Goal: Complete application form: Complete application form

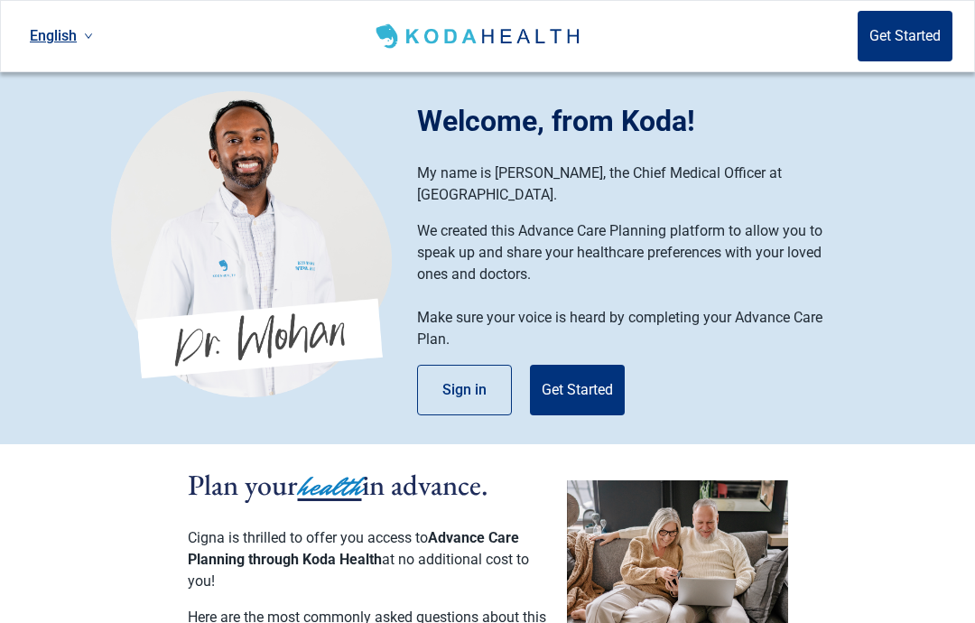
click at [576, 365] on button "Get Started" at bounding box center [577, 390] width 95 height 51
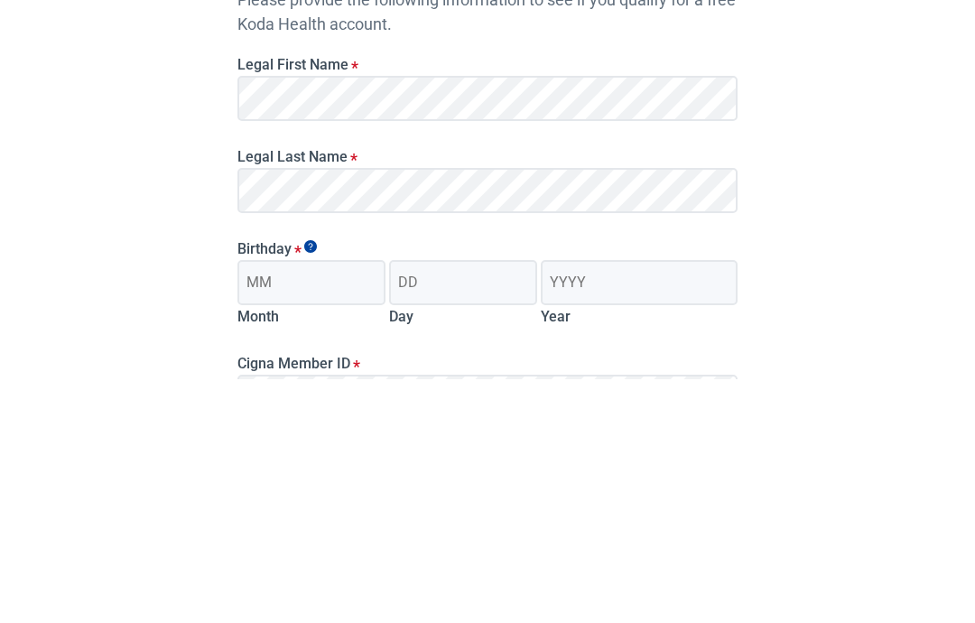
scroll to position [214, 0]
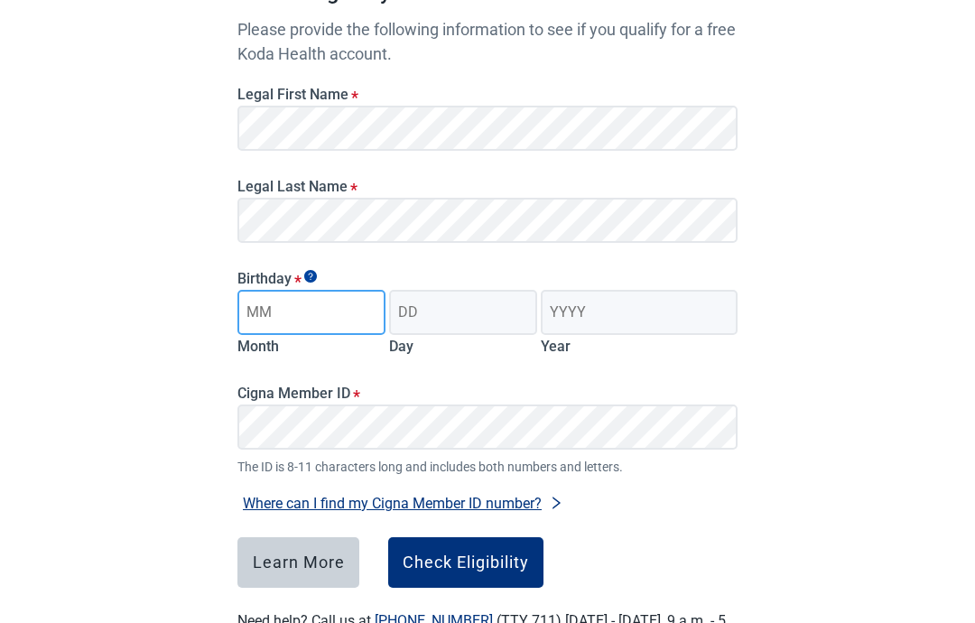
click at [278, 324] on input "Month" at bounding box center [311, 312] width 148 height 45
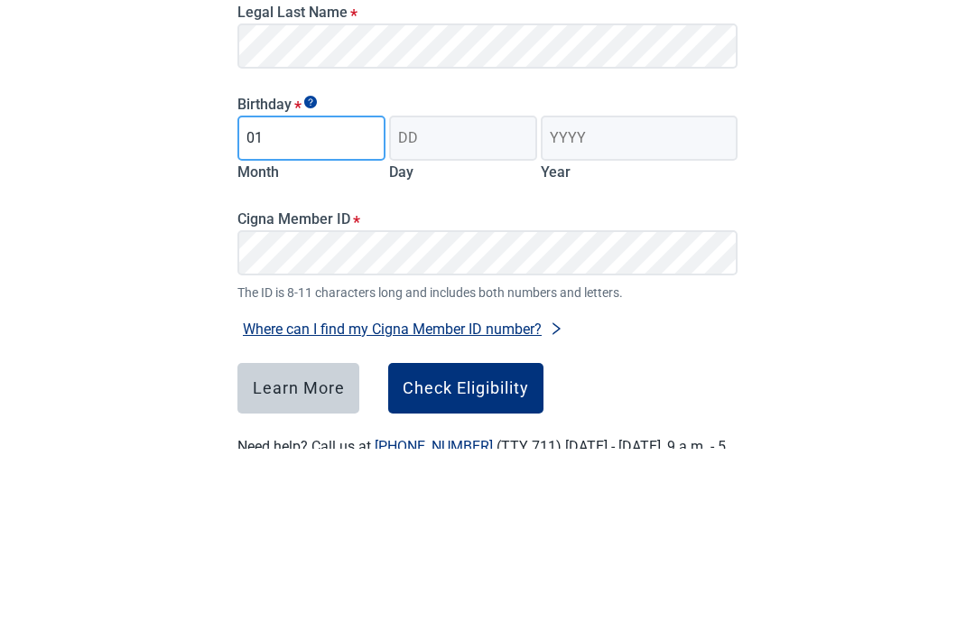
type input "01"
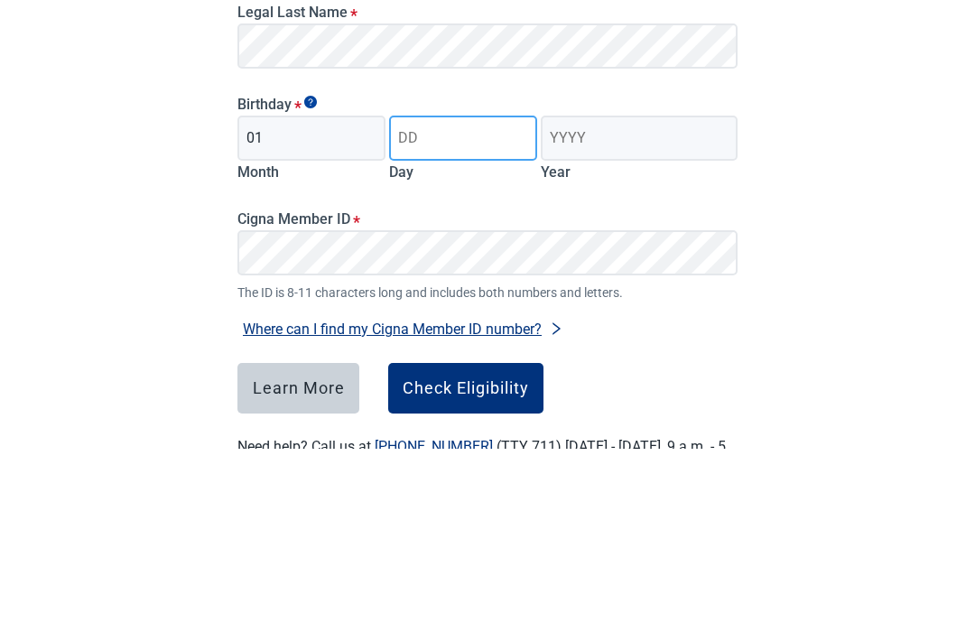
click at [418, 290] on input "Day" at bounding box center [463, 312] width 148 height 45
type input "13"
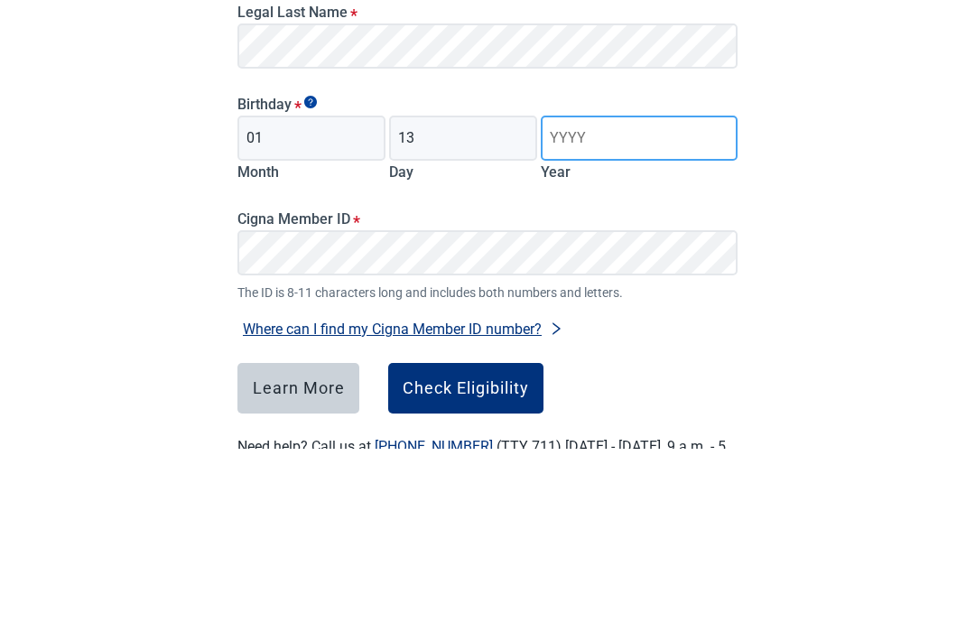
click at [585, 290] on input "Year" at bounding box center [639, 312] width 197 height 45
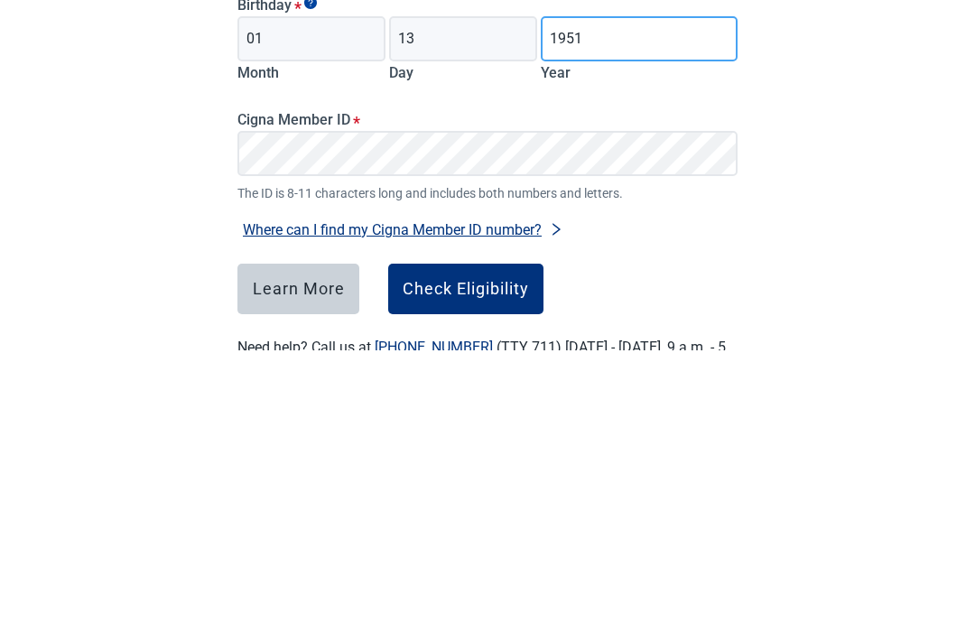
type input "1951"
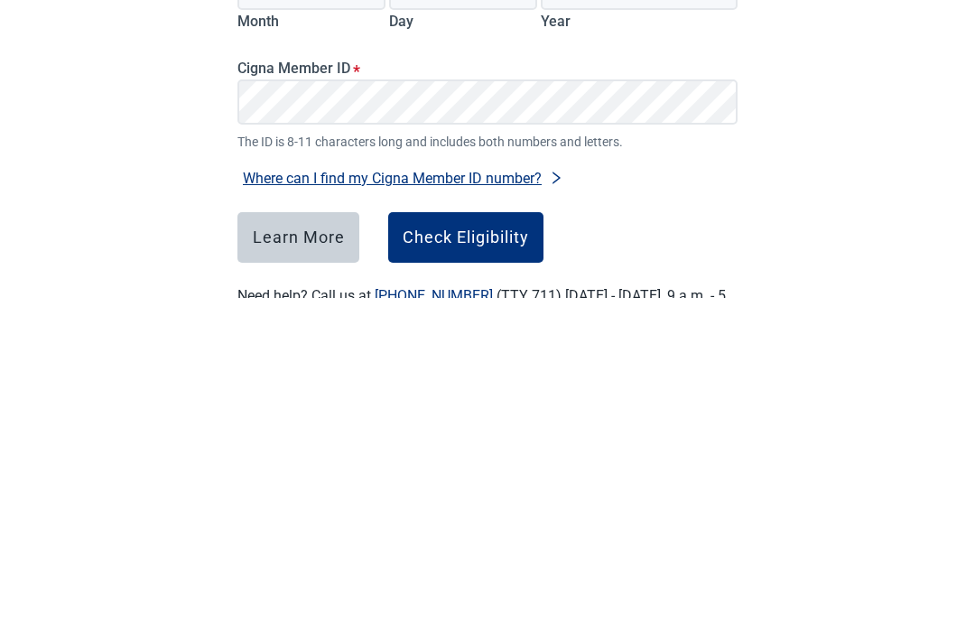
scroll to position [286, 0]
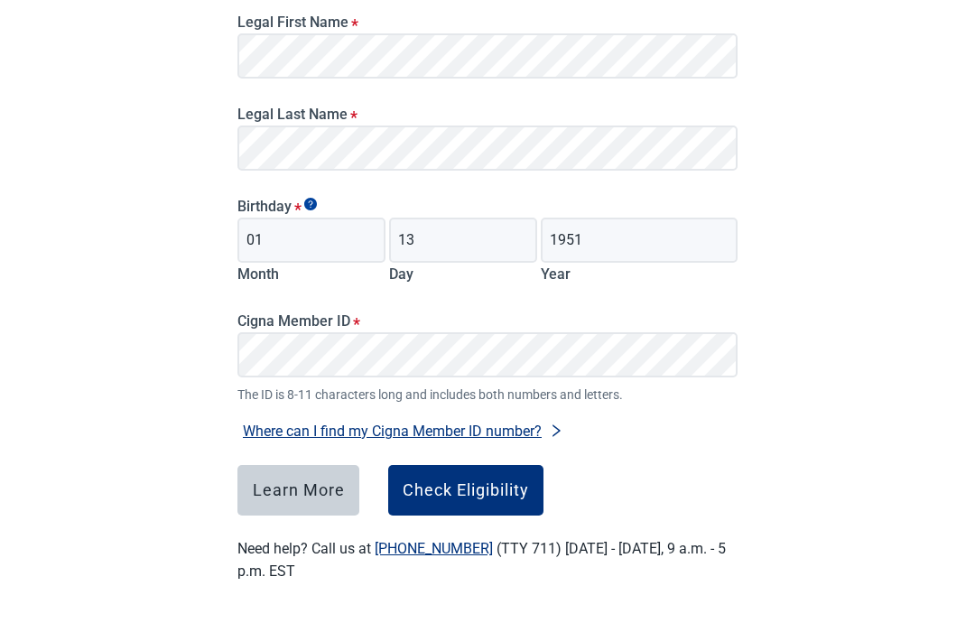
click at [438, 473] on button "Check Eligibility" at bounding box center [465, 490] width 155 height 51
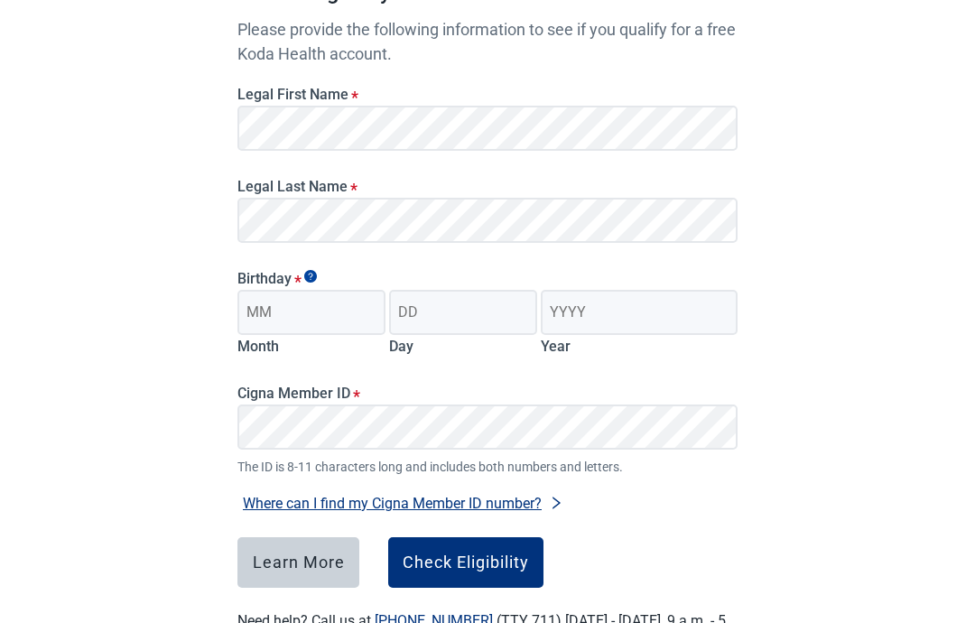
scroll to position [286, 0]
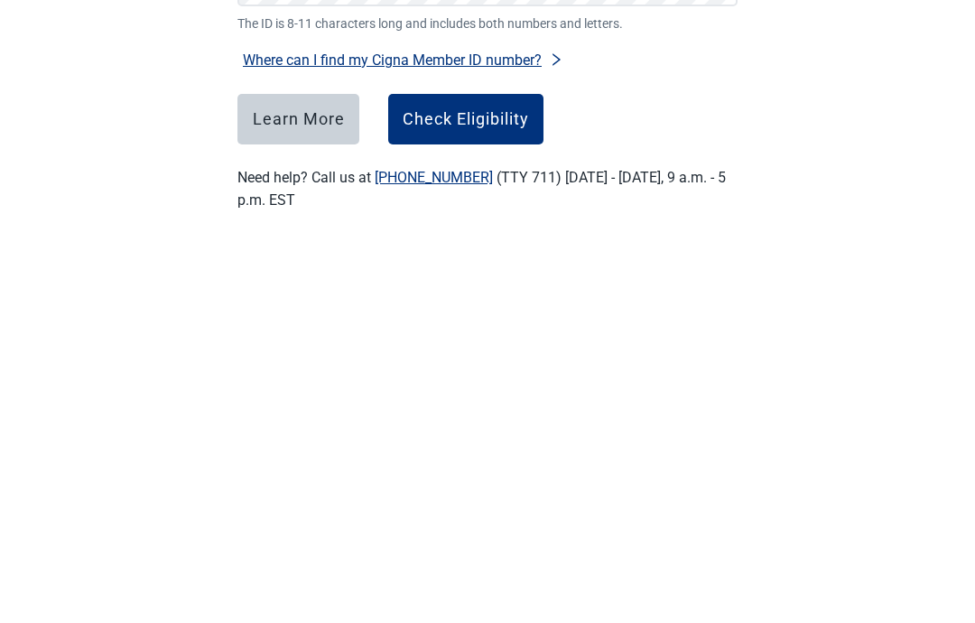
scroll to position [286, 0]
